Goal: Transaction & Acquisition: Purchase product/service

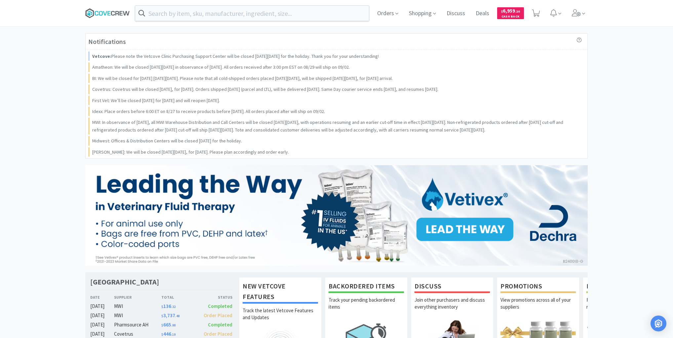
click at [105, 12] on icon at bounding box center [107, 13] width 45 height 10
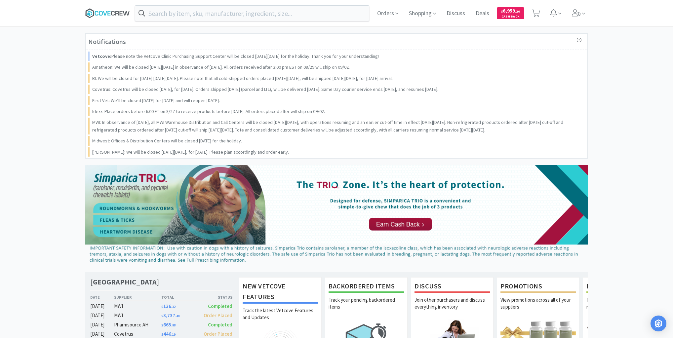
click at [105, 10] on icon at bounding box center [107, 13] width 45 height 10
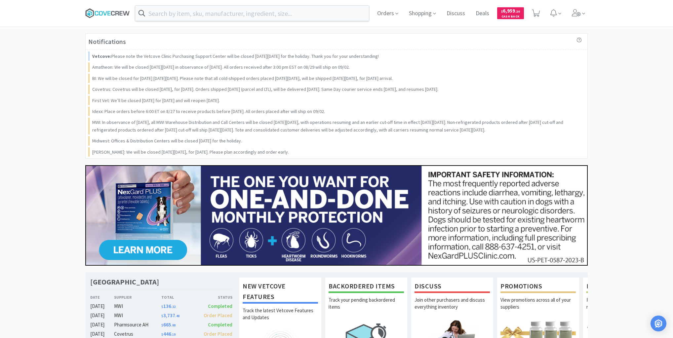
click at [99, 12] on icon at bounding box center [101, 13] width 4 height 5
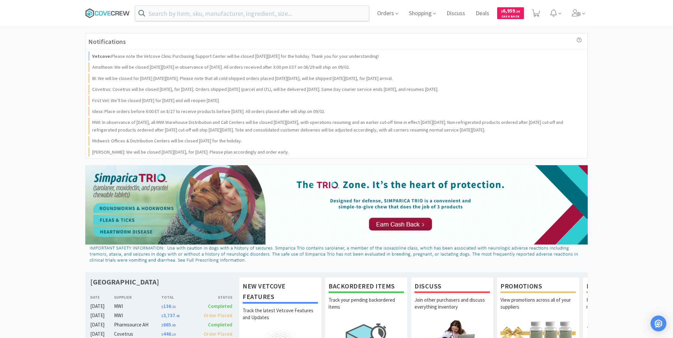
click at [112, 15] on icon at bounding box center [107, 13] width 45 height 10
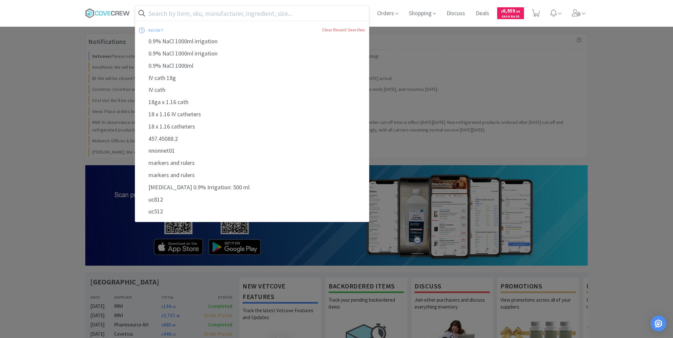
click at [194, 15] on input "text" at bounding box center [252, 13] width 234 height 15
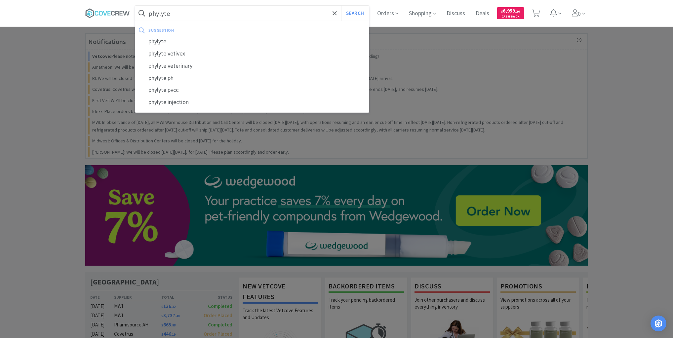
type input "phylyte"
click at [341, 6] on button "Search" at bounding box center [354, 13] width 27 height 15
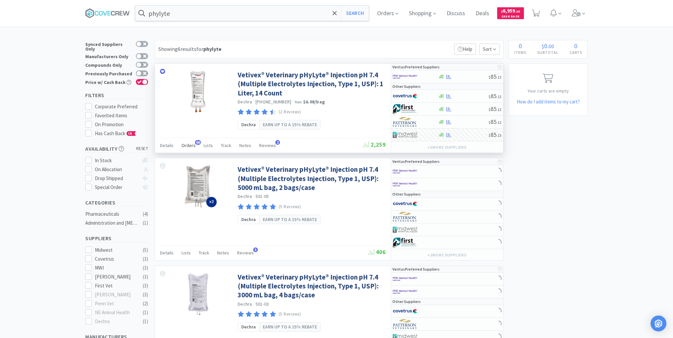
click at [184, 144] on span "Orders" at bounding box center [188, 145] width 14 height 6
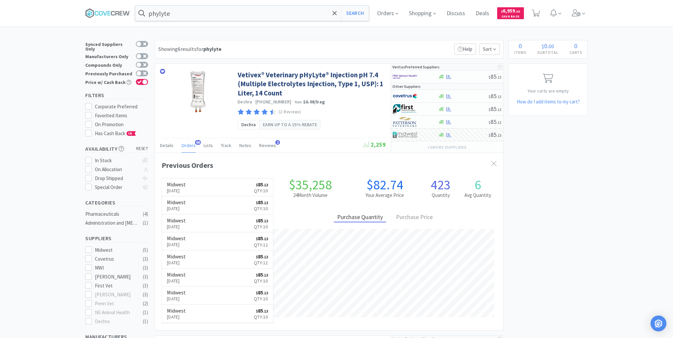
scroll to position [177, 348]
click at [181, 16] on input "phylyte" at bounding box center [252, 13] width 234 height 15
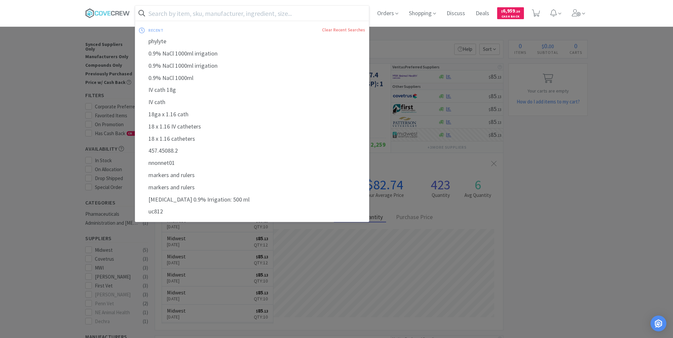
click at [38, 81] on div at bounding box center [336, 169] width 673 height 338
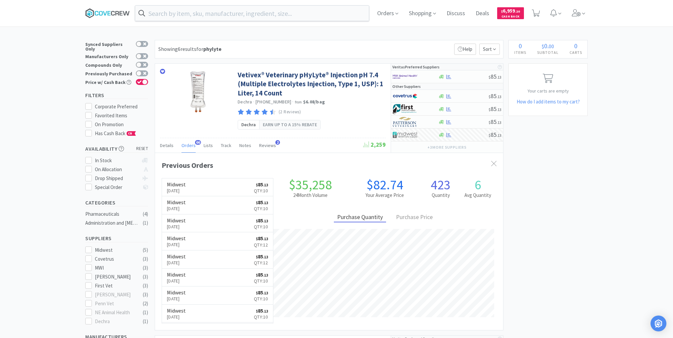
drag, startPoint x: 109, startPoint y: 13, endPoint x: 112, endPoint y: 30, distance: 17.1
click at [109, 13] on icon at bounding box center [107, 13] width 45 height 10
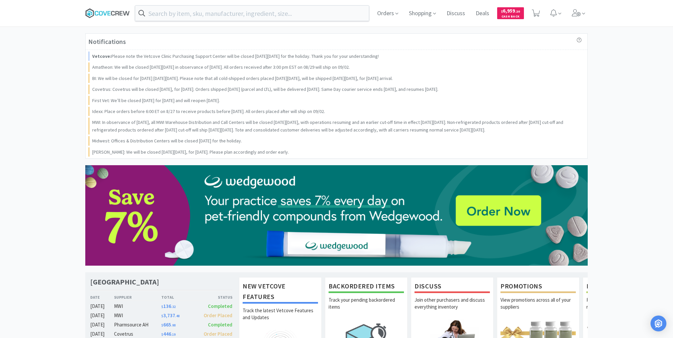
click at [103, 15] on icon at bounding box center [107, 13] width 45 height 10
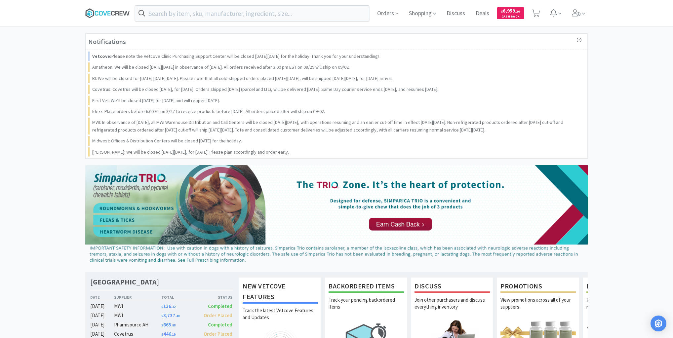
click at [120, 11] on icon at bounding box center [107, 13] width 45 height 10
